Goal: Task Accomplishment & Management: Complete application form

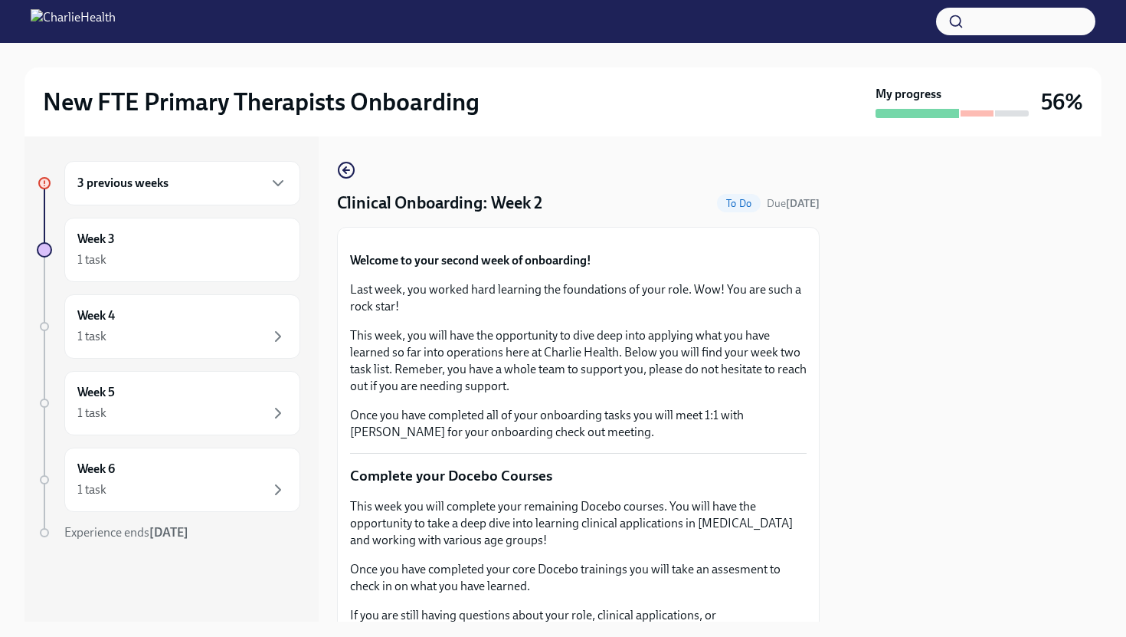
scroll to position [1614, 0]
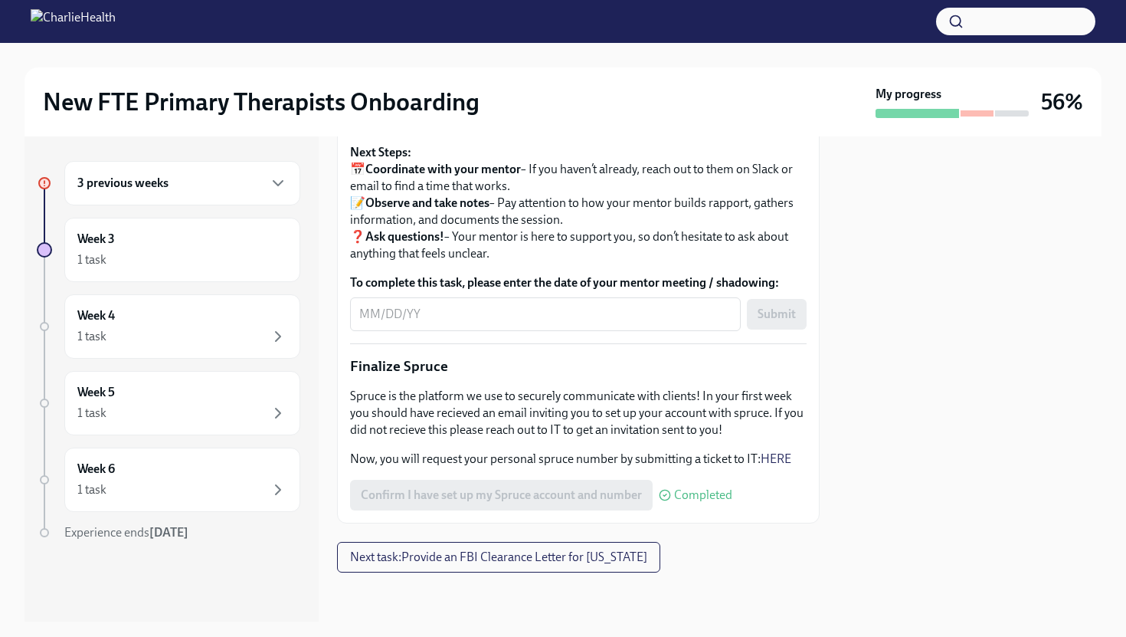
click at [844, 303] on div at bounding box center [969, 378] width 263 height 485
click at [759, 132] on p "Sometimes sessions may not be available - in this case you may ask your supervi…" at bounding box center [578, 106] width 457 height 51
click at [245, 192] on div "3 previous weeks" at bounding box center [182, 183] width 236 height 44
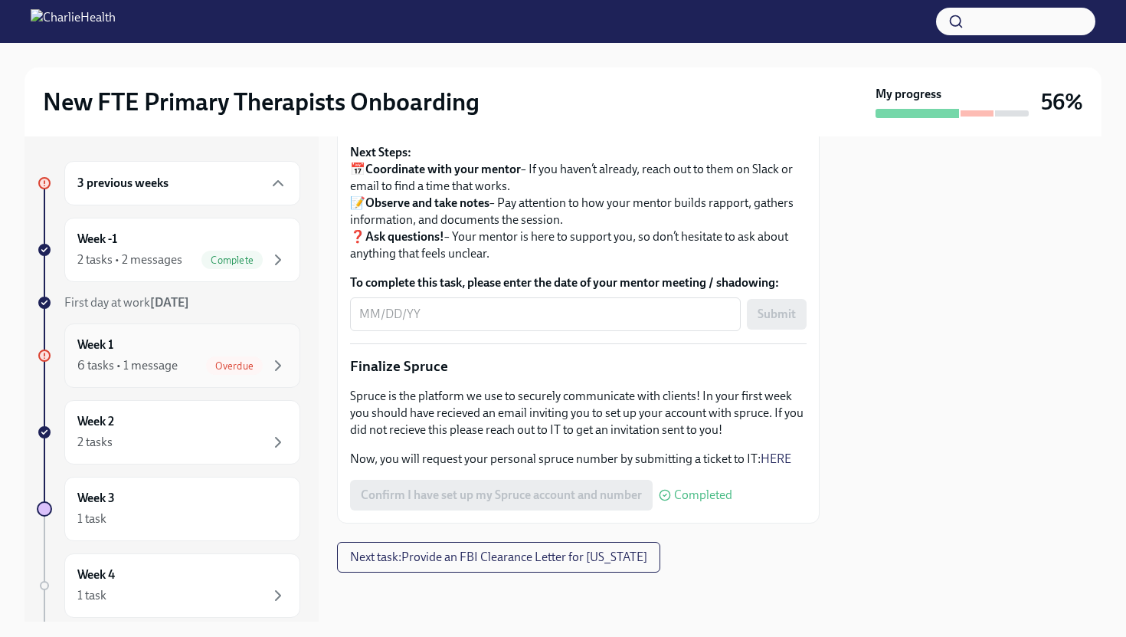
click at [197, 358] on div "6 tasks • 1 message Overdue" at bounding box center [182, 365] width 210 height 18
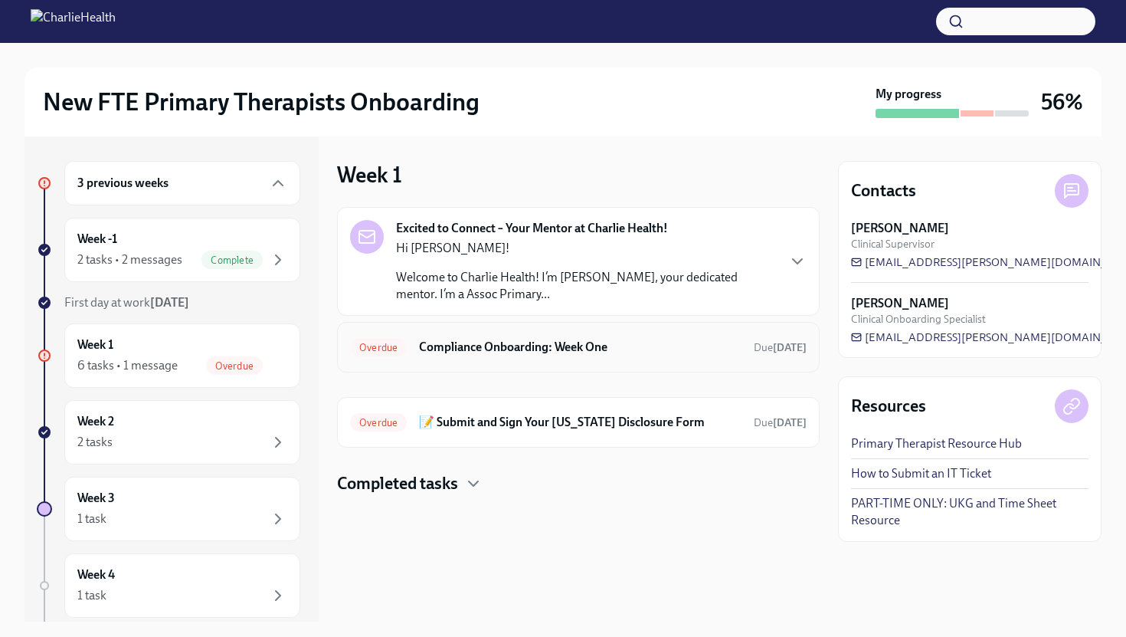
click at [503, 350] on h6 "Compliance Onboarding: Week One" at bounding box center [580, 347] width 322 height 17
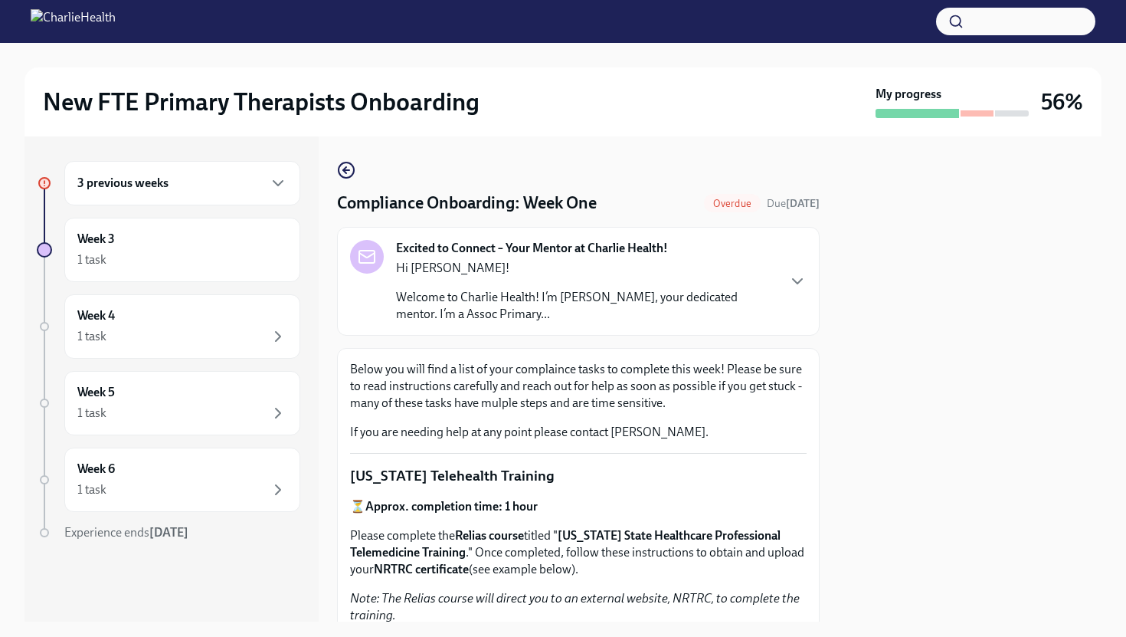
click at [673, 416] on div "Below you will find a list of your complaince tasks to complete this week! Plea…" at bounding box center [578, 401] width 457 height 80
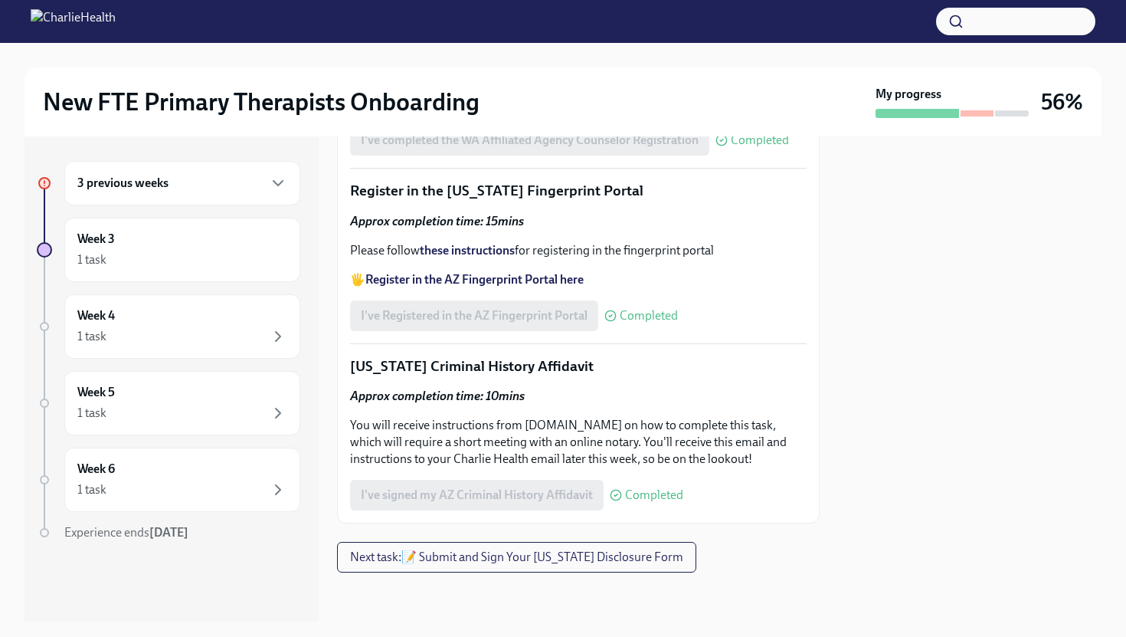
scroll to position [1961, 0]
click at [263, 185] on div "3 previous weeks" at bounding box center [182, 183] width 210 height 18
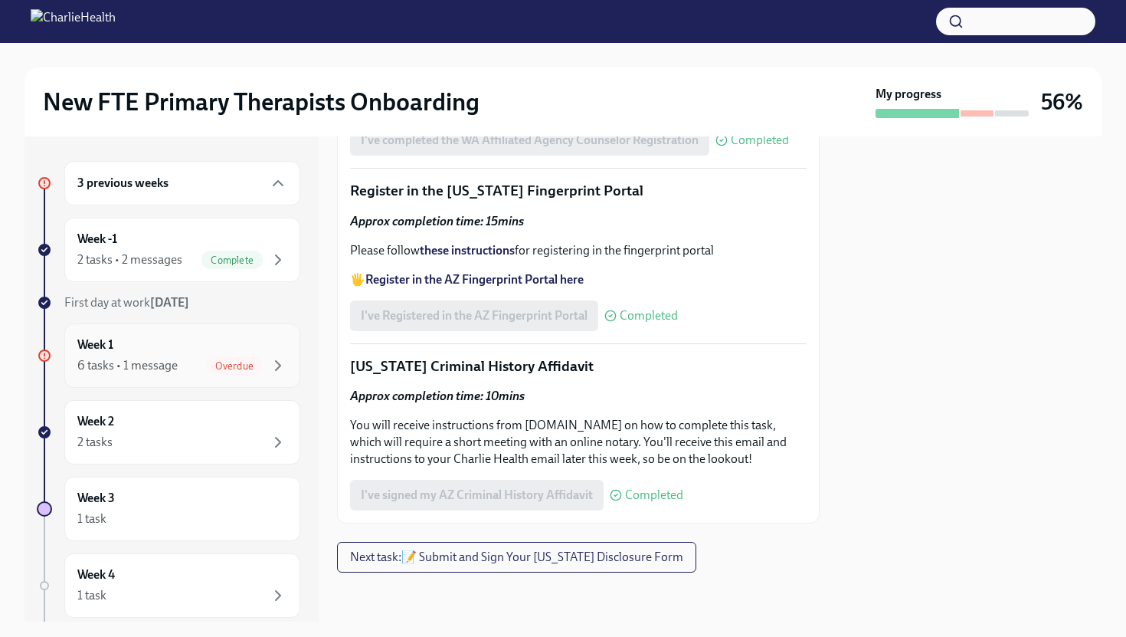
click at [157, 349] on div "Week 1 6 tasks • 1 message Overdue" at bounding box center [182, 355] width 210 height 38
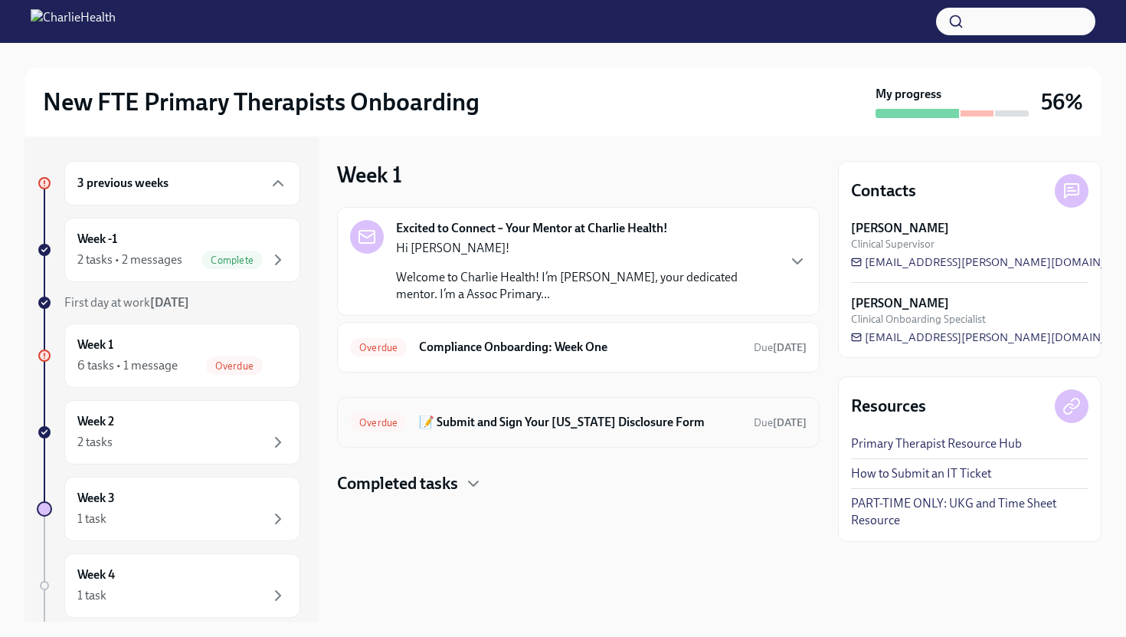
click at [548, 426] on h6 "📝 Submit and Sign Your [US_STATE] Disclosure Form" at bounding box center [580, 422] width 322 height 17
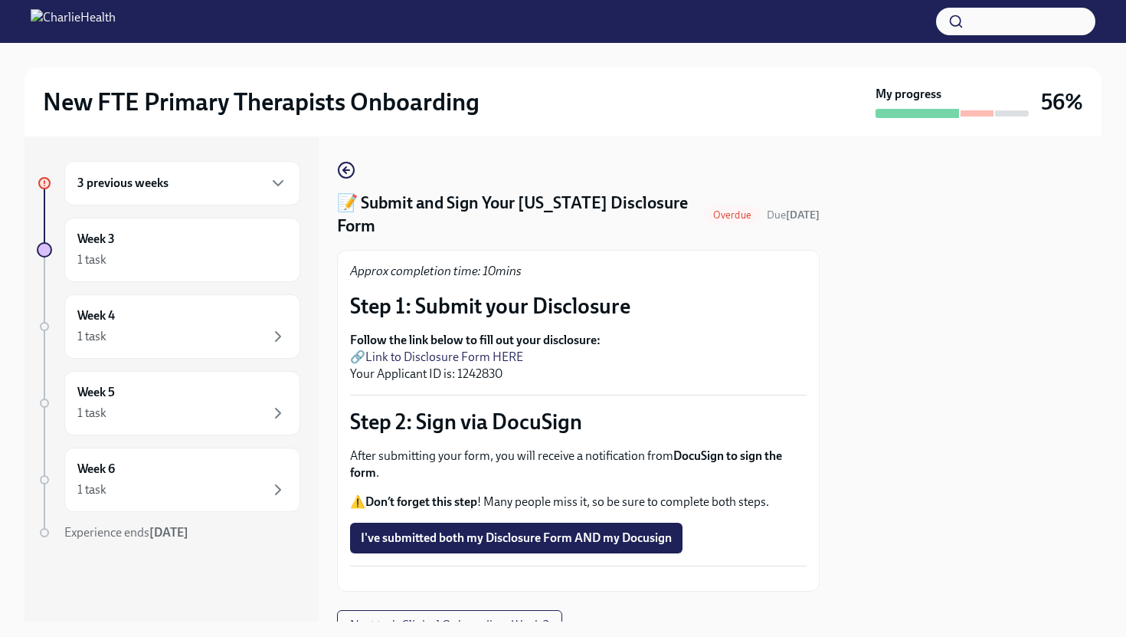
click at [768, 361] on div "Approx completion time: 10mins Step 1: Submit your Disclosure Follow the link b…" at bounding box center [578, 421] width 457 height 316
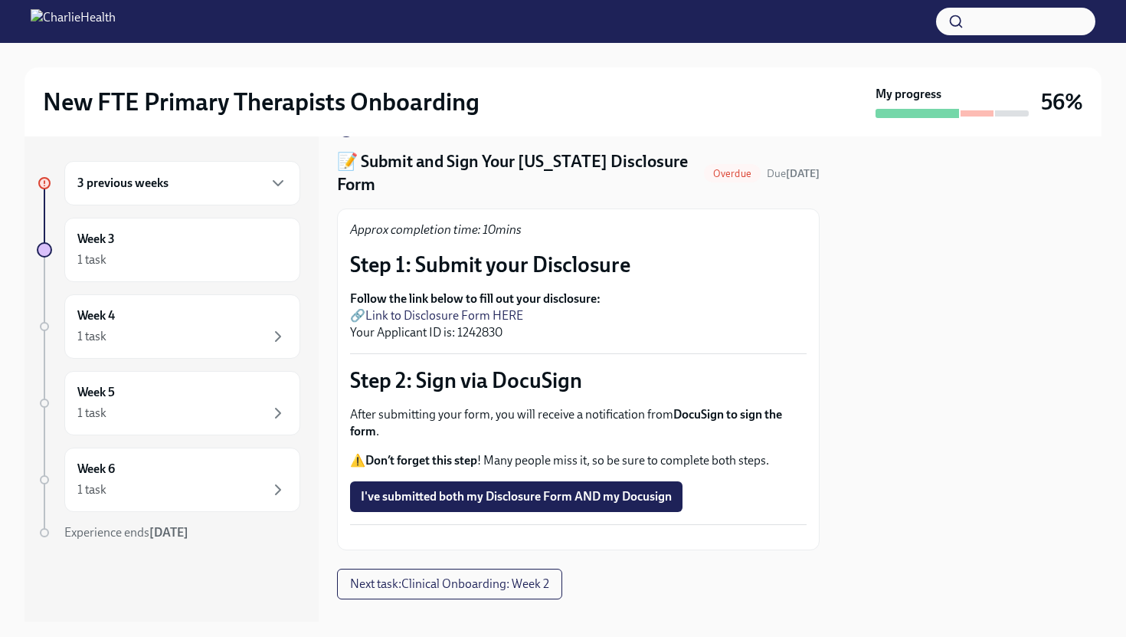
scroll to position [61, 0]
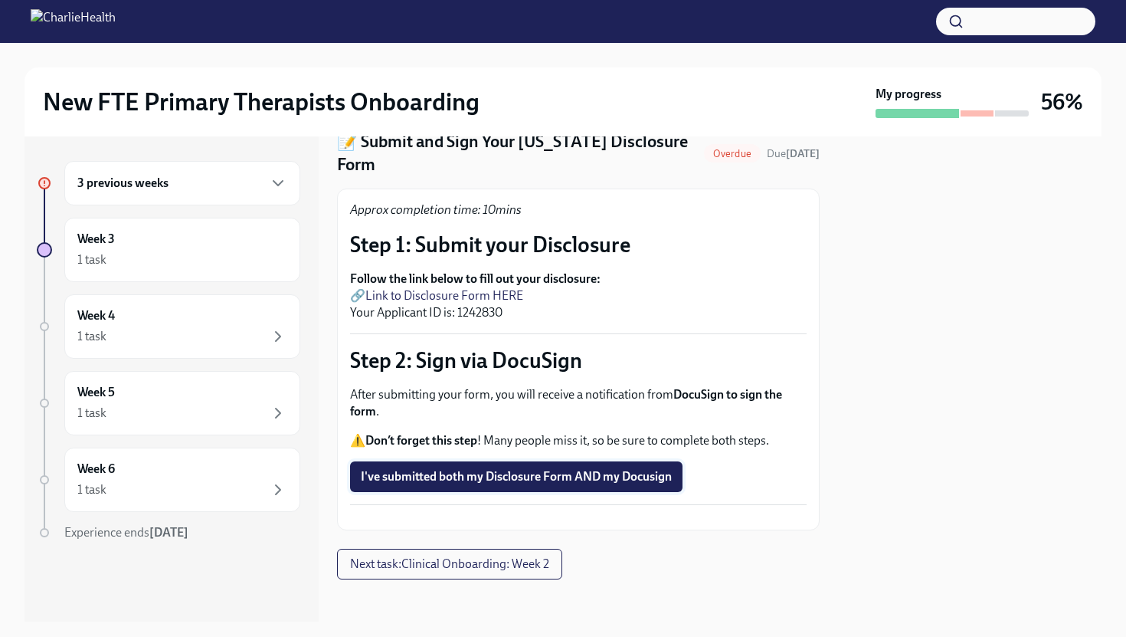
click at [631, 469] on span "I've submitted both my Disclosure Form AND my Docusign" at bounding box center [516, 476] width 311 height 15
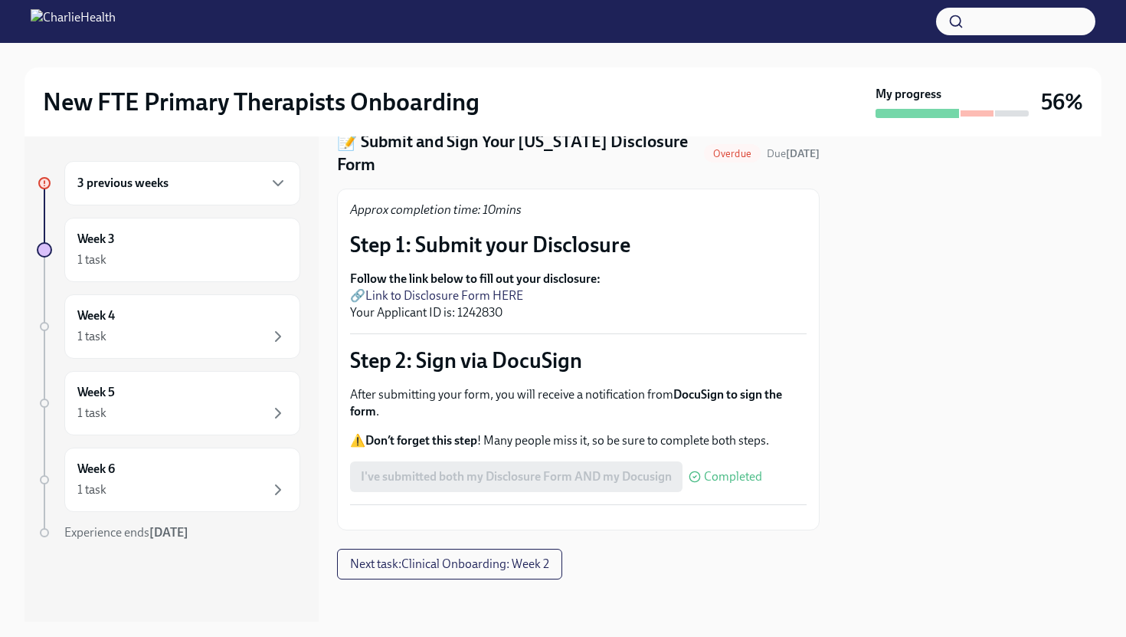
click at [723, 517] on button "Zoom image" at bounding box center [578, 517] width 457 height 0
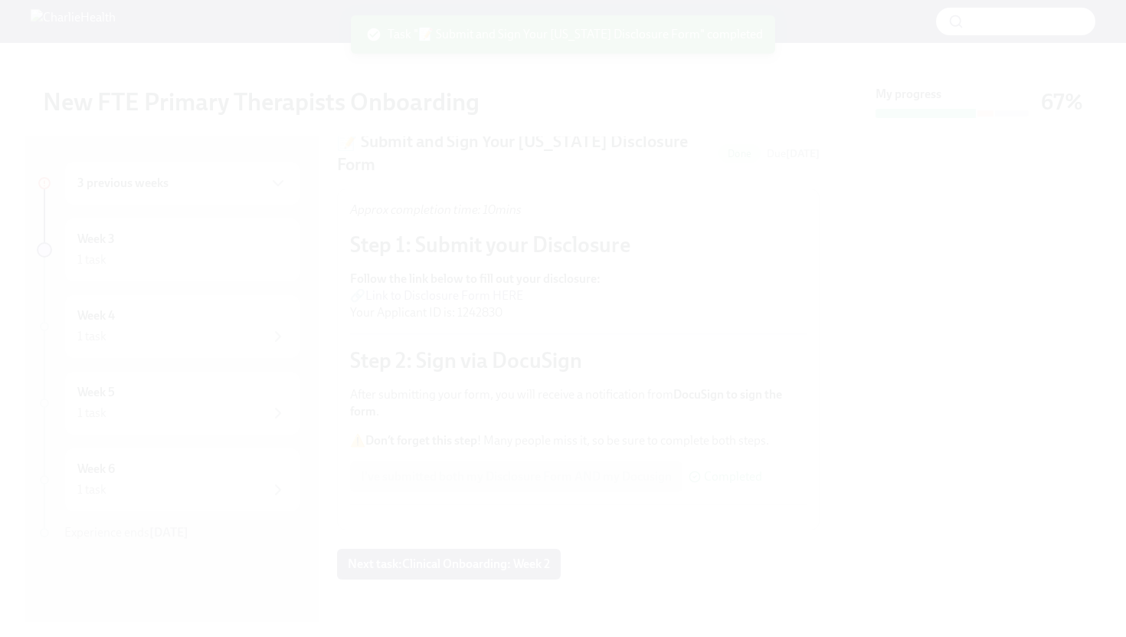
click at [731, 457] on button "Unzoom image" at bounding box center [563, 318] width 1126 height 637
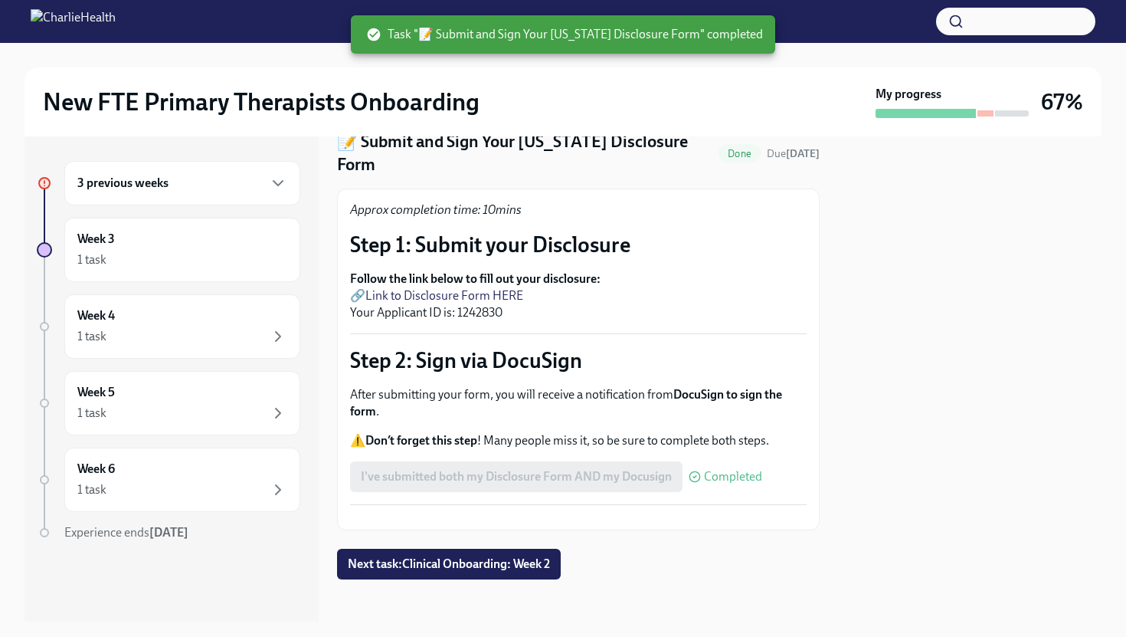
click at [786, 461] on div "I've submitted both my Disclosure Form AND my Docusign Completed" at bounding box center [578, 476] width 457 height 31
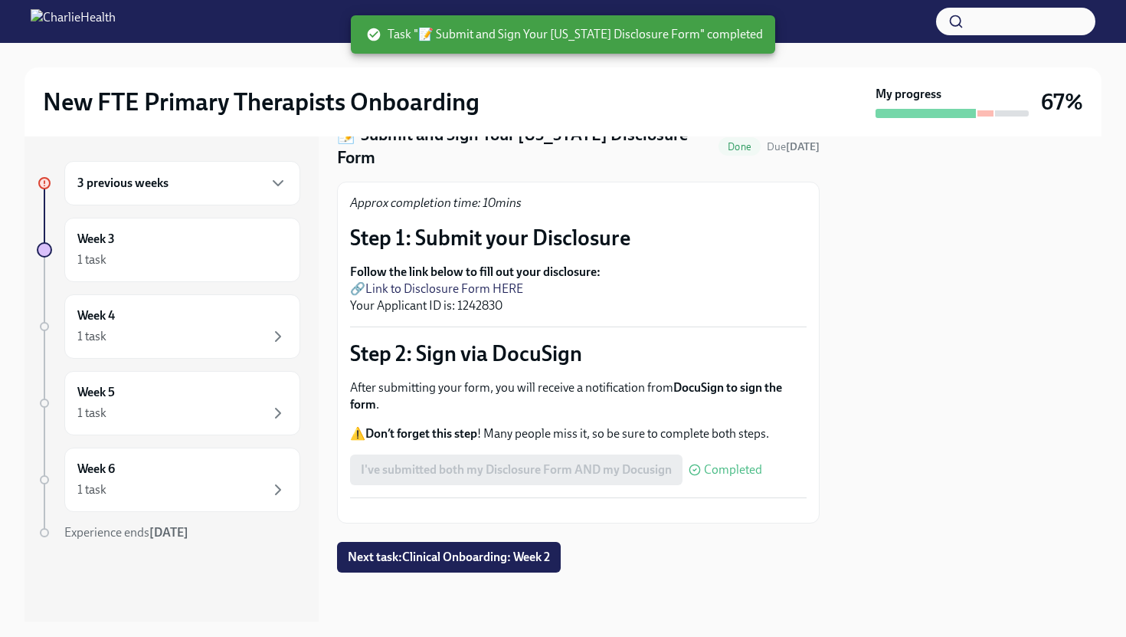
scroll to position [82, 0]
click at [499, 555] on span "Next task : Clinical Onboarding: Week 2" at bounding box center [449, 556] width 202 height 15
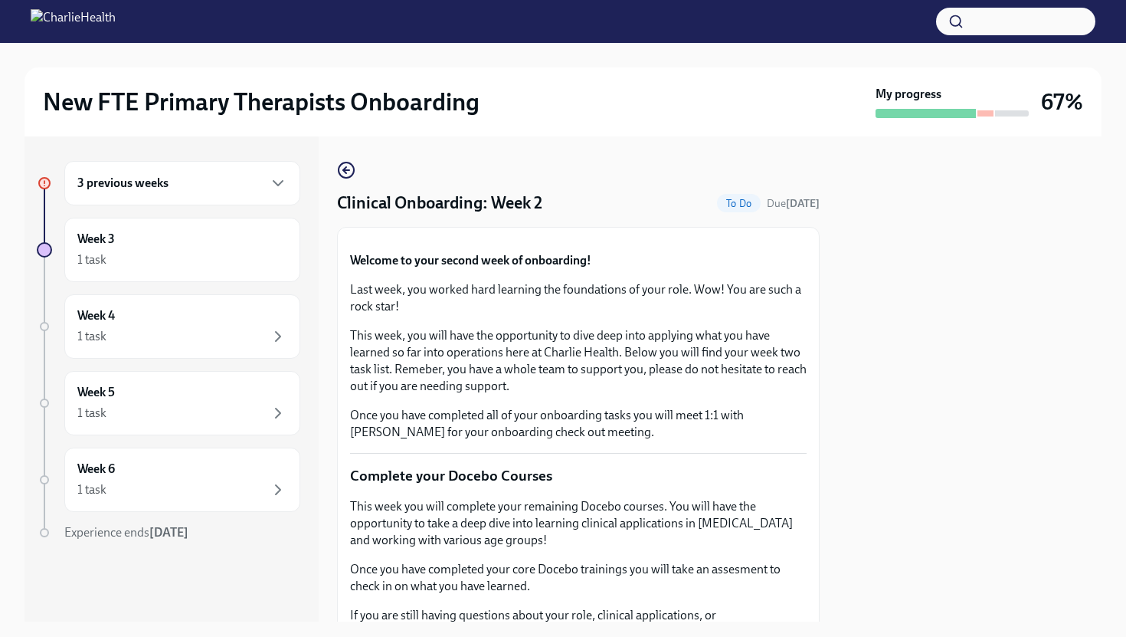
click at [738, 240] on button "Zoom image" at bounding box center [578, 240] width 457 height 0
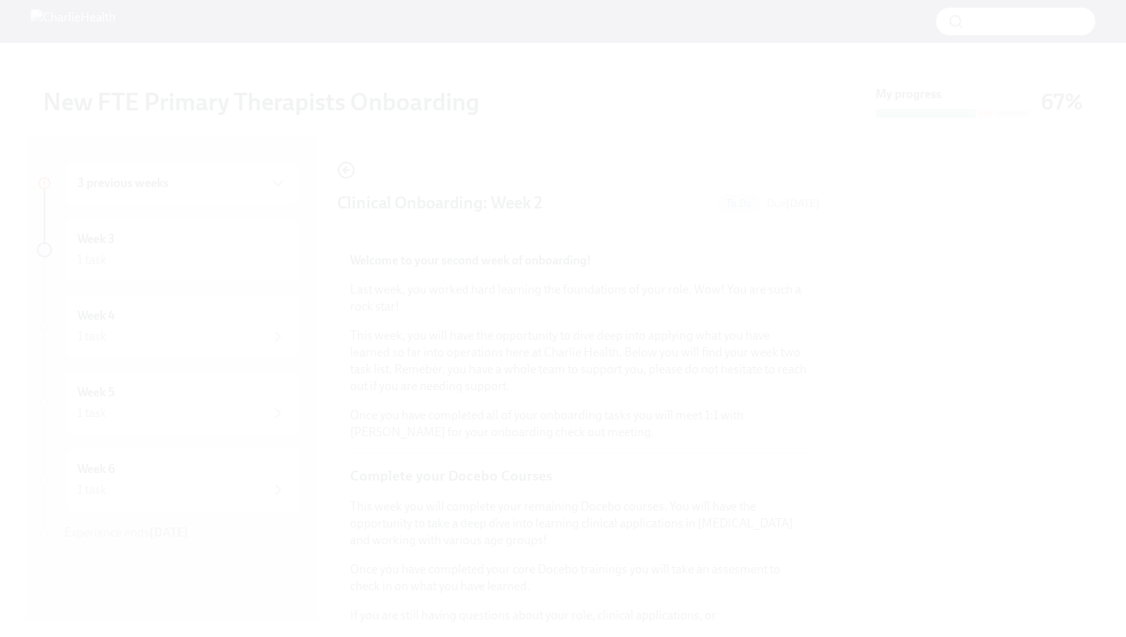
click at [910, 504] on button "Unzoom image" at bounding box center [563, 318] width 1126 height 637
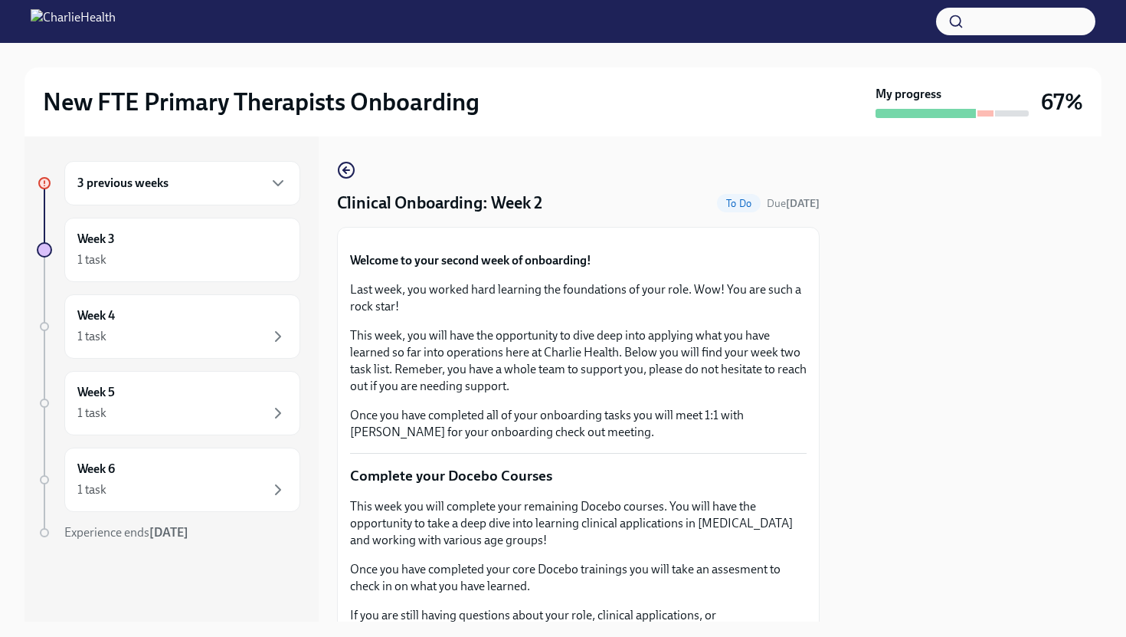
click at [689, 394] on p "This week, you will have the opportunity to dive deep into applying what you ha…" at bounding box center [578, 360] width 457 height 67
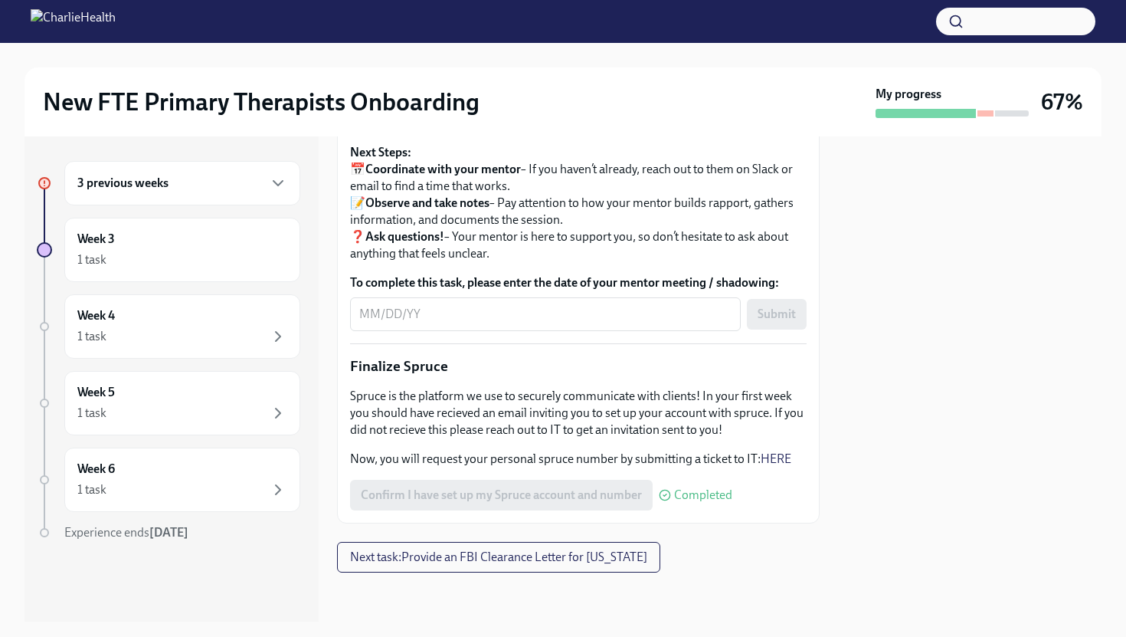
scroll to position [1798, 0]
click at [273, 177] on icon "button" at bounding box center [278, 183] width 18 height 18
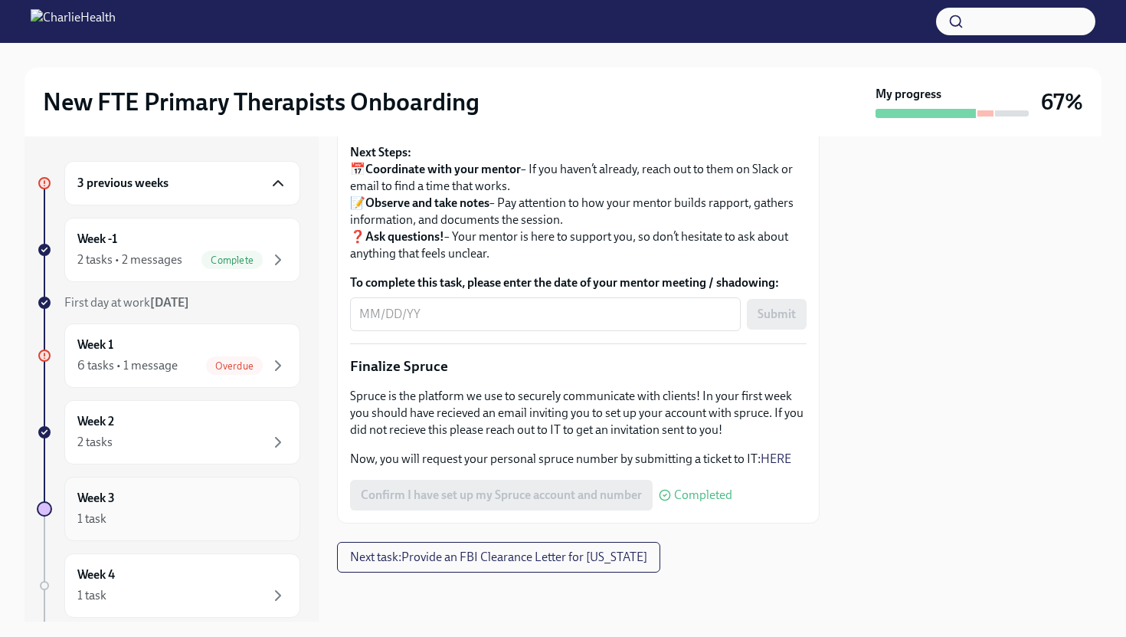
click at [229, 500] on div "Week 3 1 task" at bounding box center [182, 508] width 210 height 38
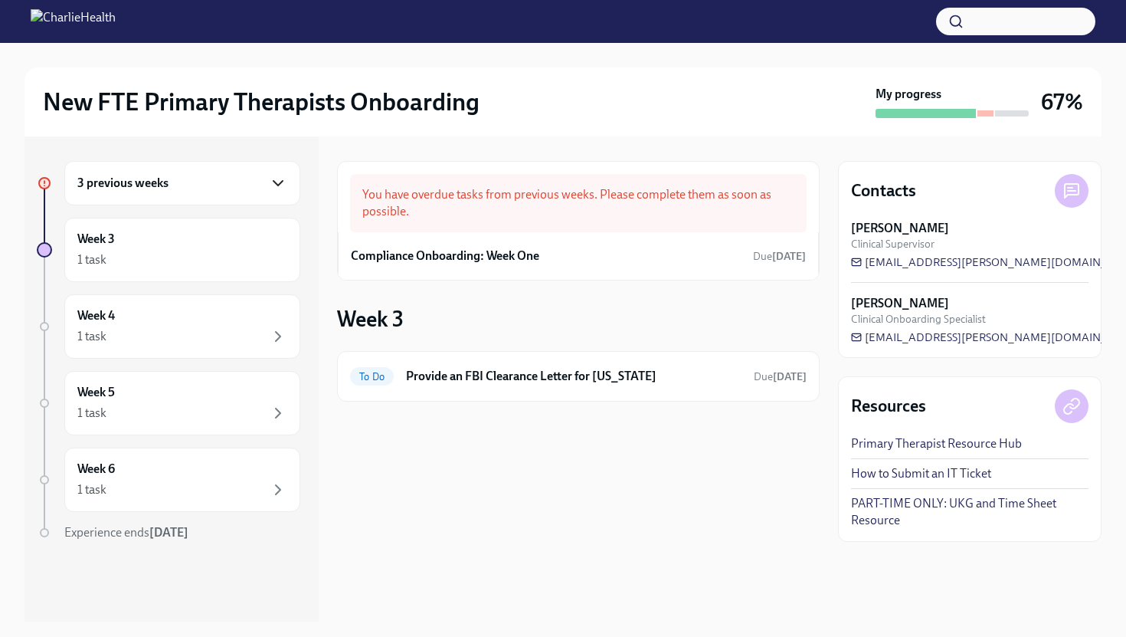
click at [276, 178] on icon "button" at bounding box center [278, 183] width 18 height 18
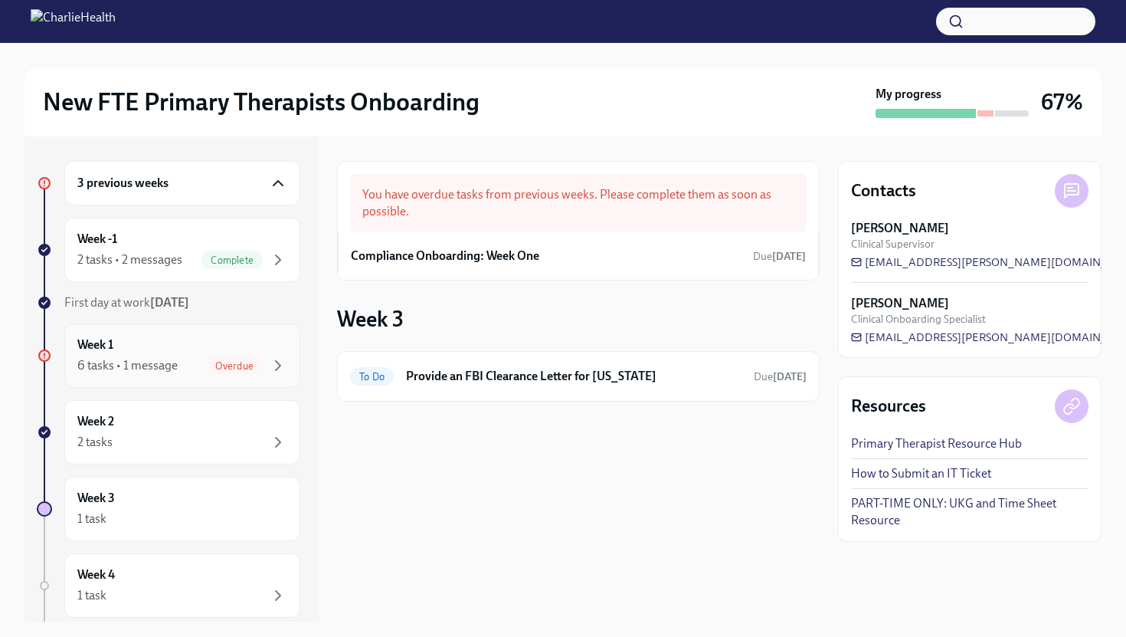
click at [185, 356] on div "6 tasks • 1 message Overdue" at bounding box center [182, 365] width 210 height 18
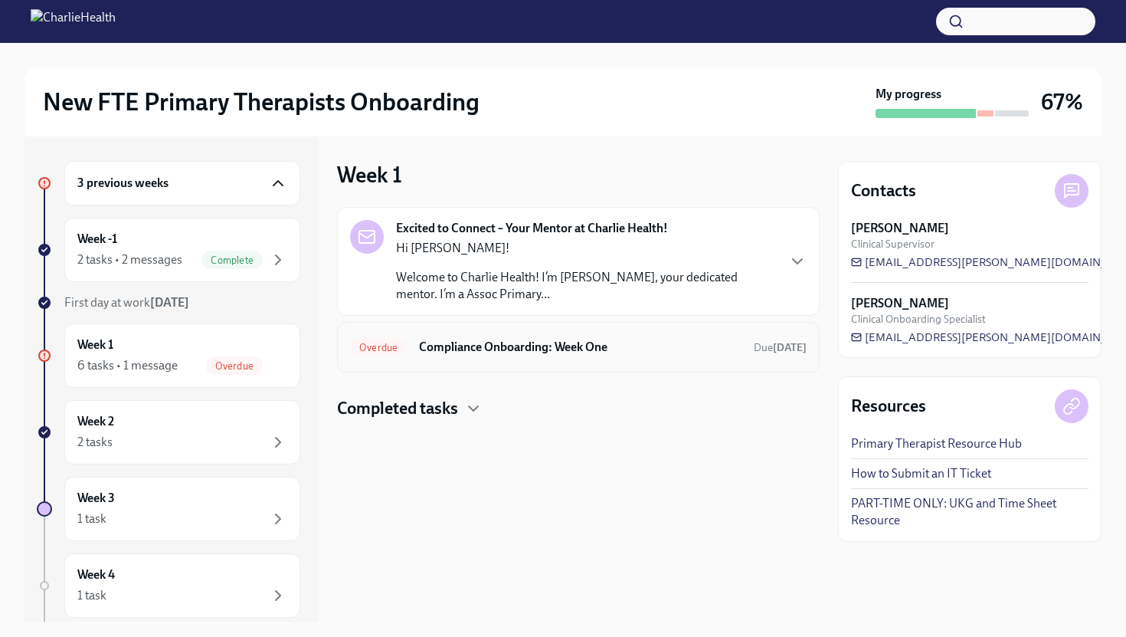
click at [593, 357] on div "Overdue Compliance Onboarding: Week One Due [DATE]" at bounding box center [578, 347] width 457 height 25
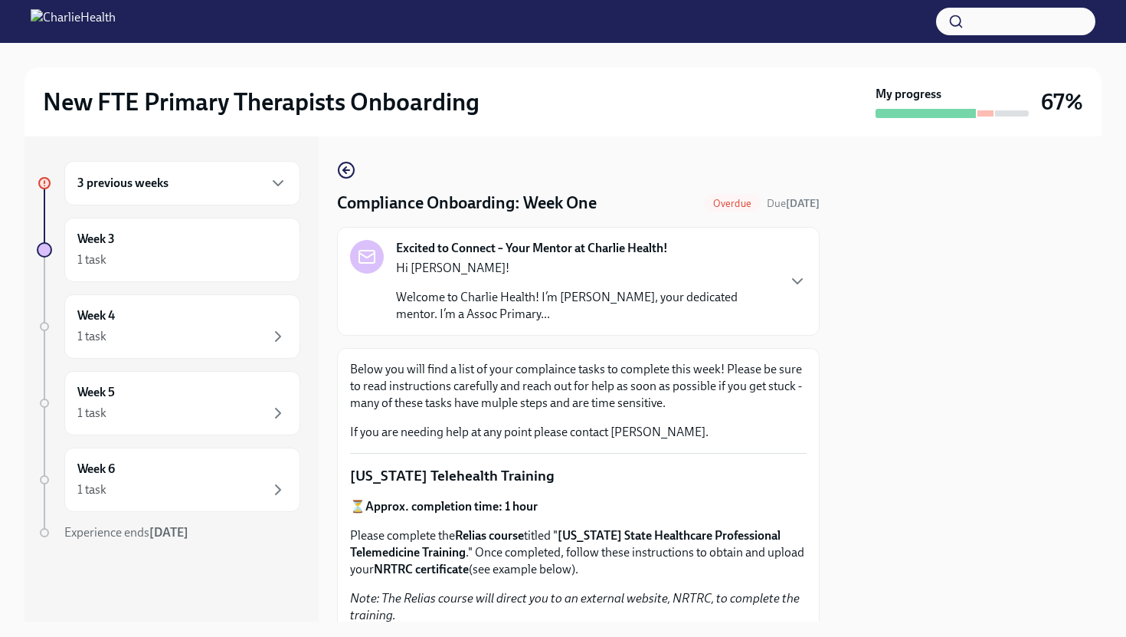
click at [262, 185] on div "3 previous weeks" at bounding box center [182, 183] width 210 height 18
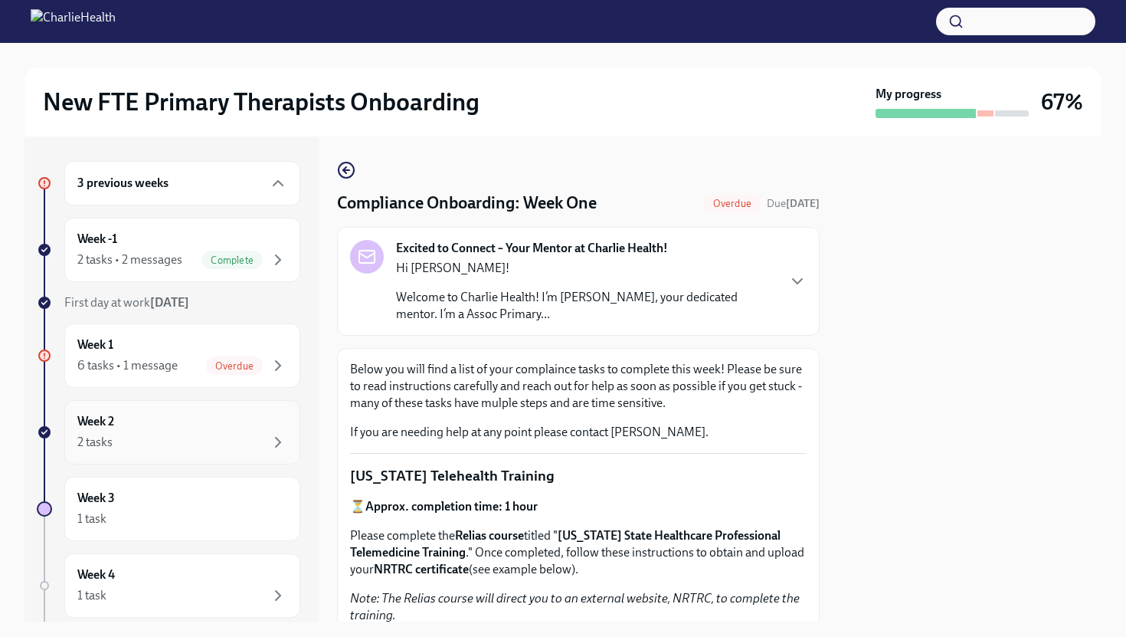
click at [213, 437] on div "2 tasks" at bounding box center [182, 442] width 210 height 18
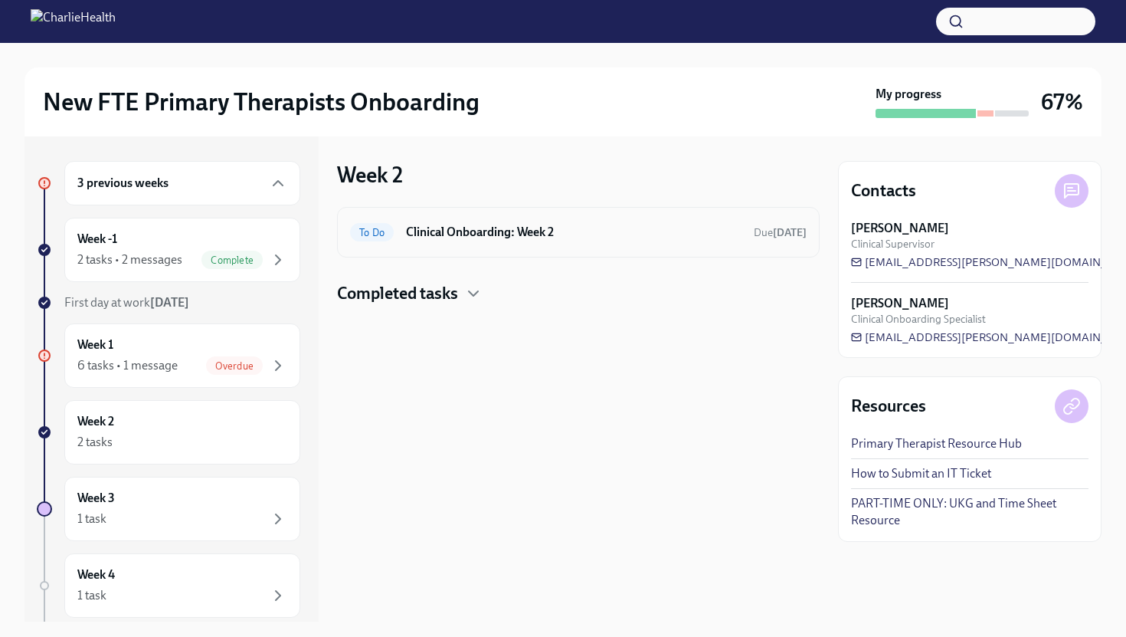
click at [614, 228] on h6 "Clinical Onboarding: Week 2" at bounding box center [573, 232] width 335 height 17
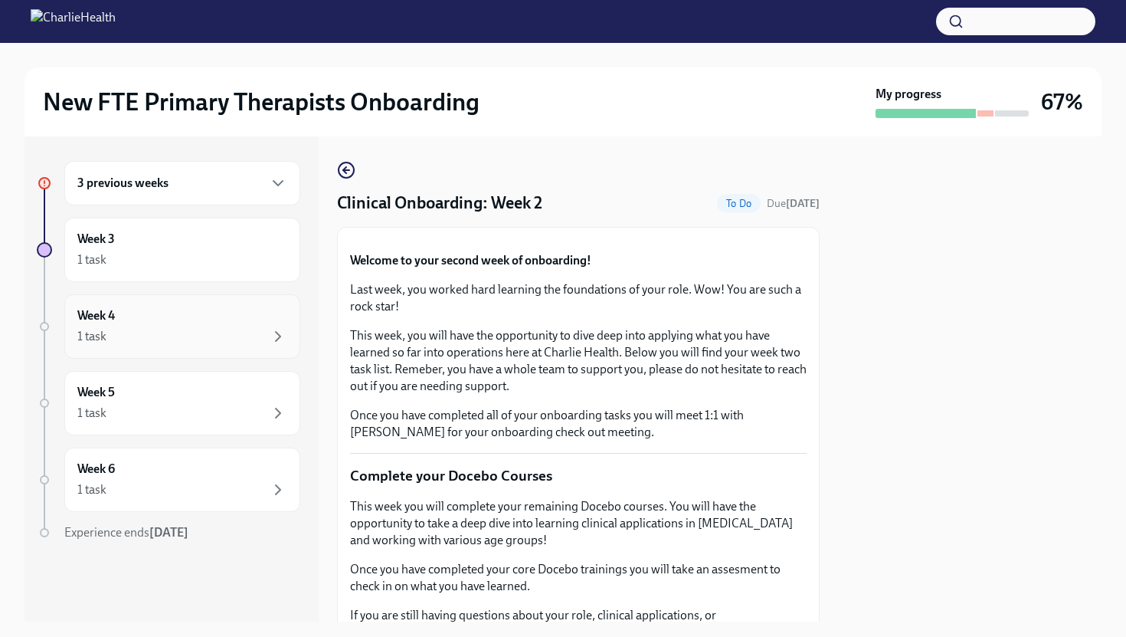
click at [205, 339] on div "1 task" at bounding box center [182, 336] width 210 height 18
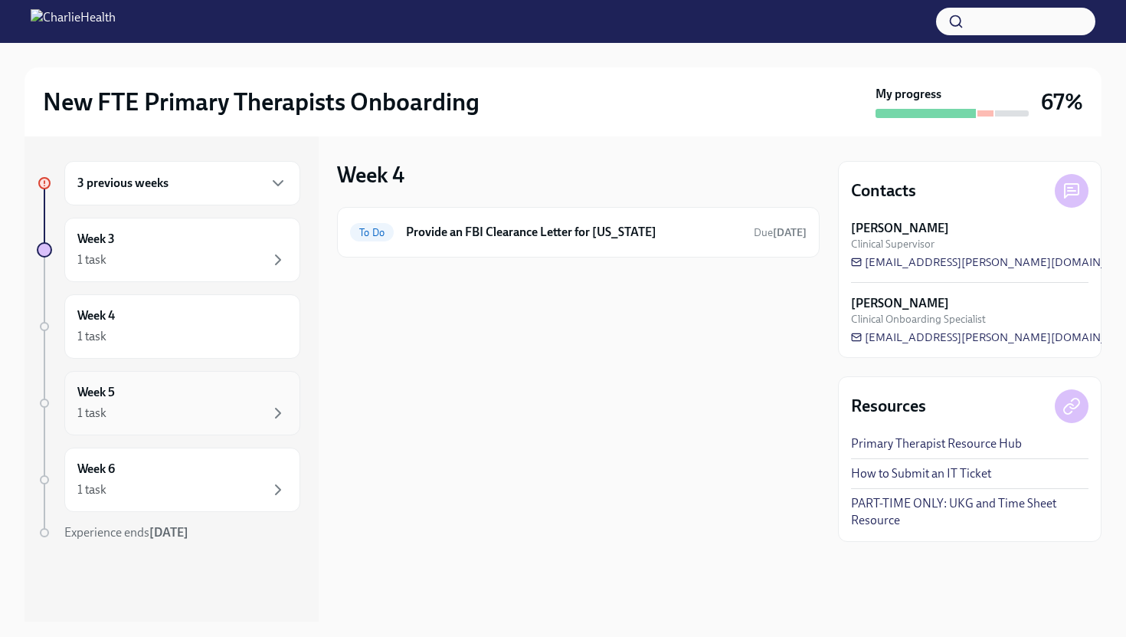
click at [201, 407] on div "1 task" at bounding box center [182, 413] width 210 height 18
click at [203, 362] on div "3 previous weeks Week 3 1 task Week 4 1 task Week 5 1 task Week 6 1 task Experi…" at bounding box center [168, 381] width 263 height 441
click at [240, 188] on div "3 previous weeks" at bounding box center [182, 183] width 210 height 18
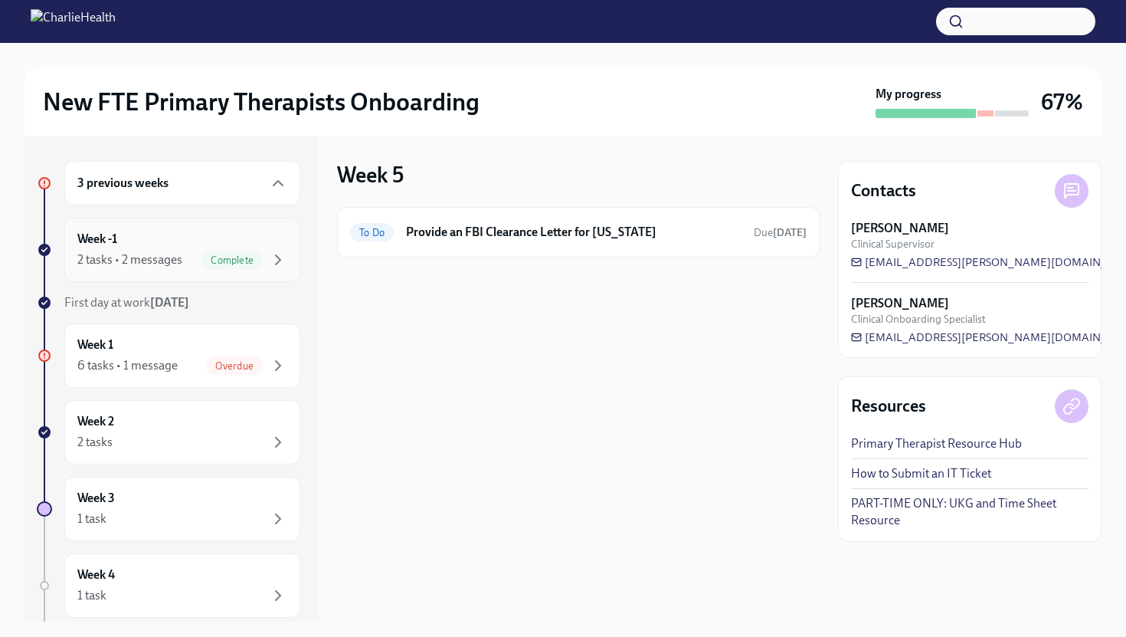
click at [198, 253] on div "2 tasks • 2 messages Complete" at bounding box center [182, 259] width 210 height 18
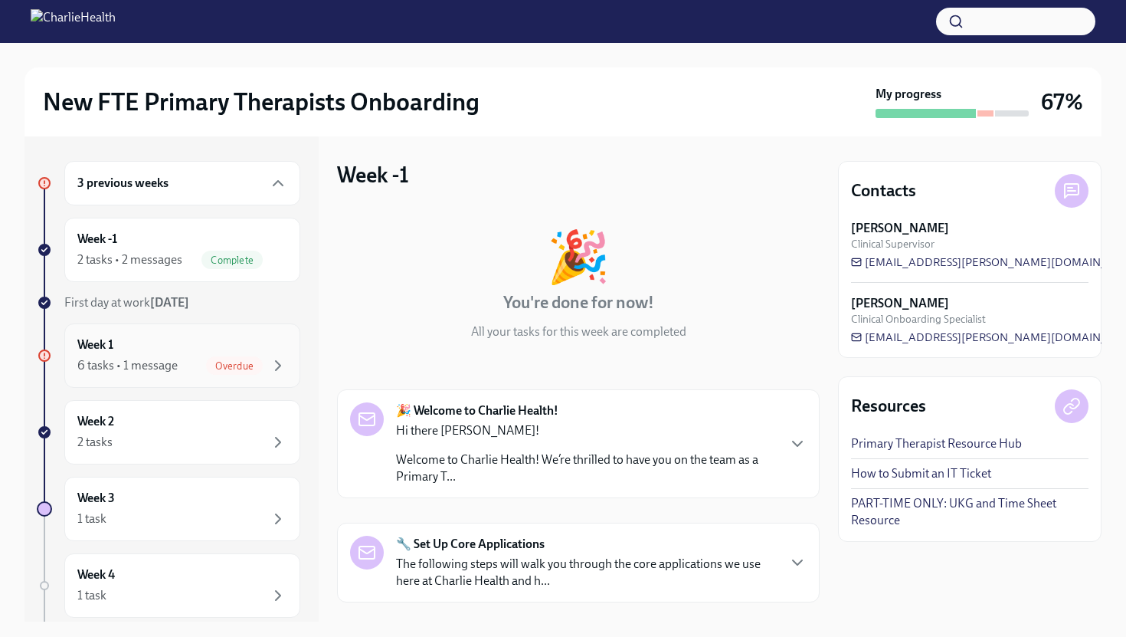
click at [211, 351] on div "Week 1 6 tasks • 1 message Overdue" at bounding box center [182, 355] width 210 height 38
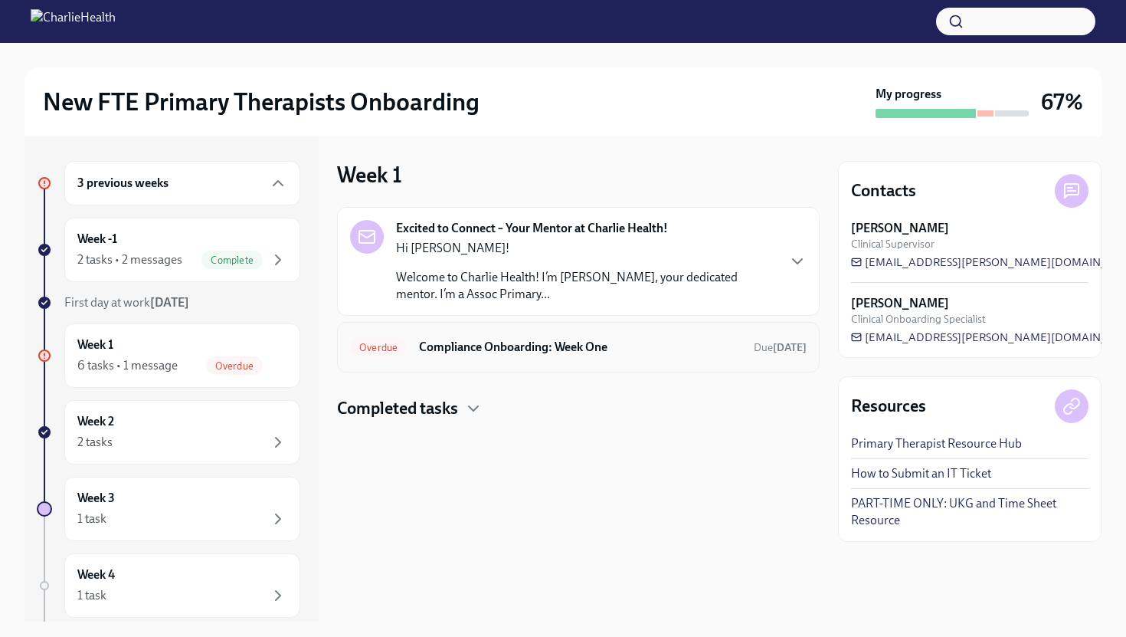
click at [539, 362] on div "Overdue Compliance Onboarding: Week One Due [DATE]" at bounding box center [578, 347] width 483 height 51
